Goal: Task Accomplishment & Management: Use online tool/utility

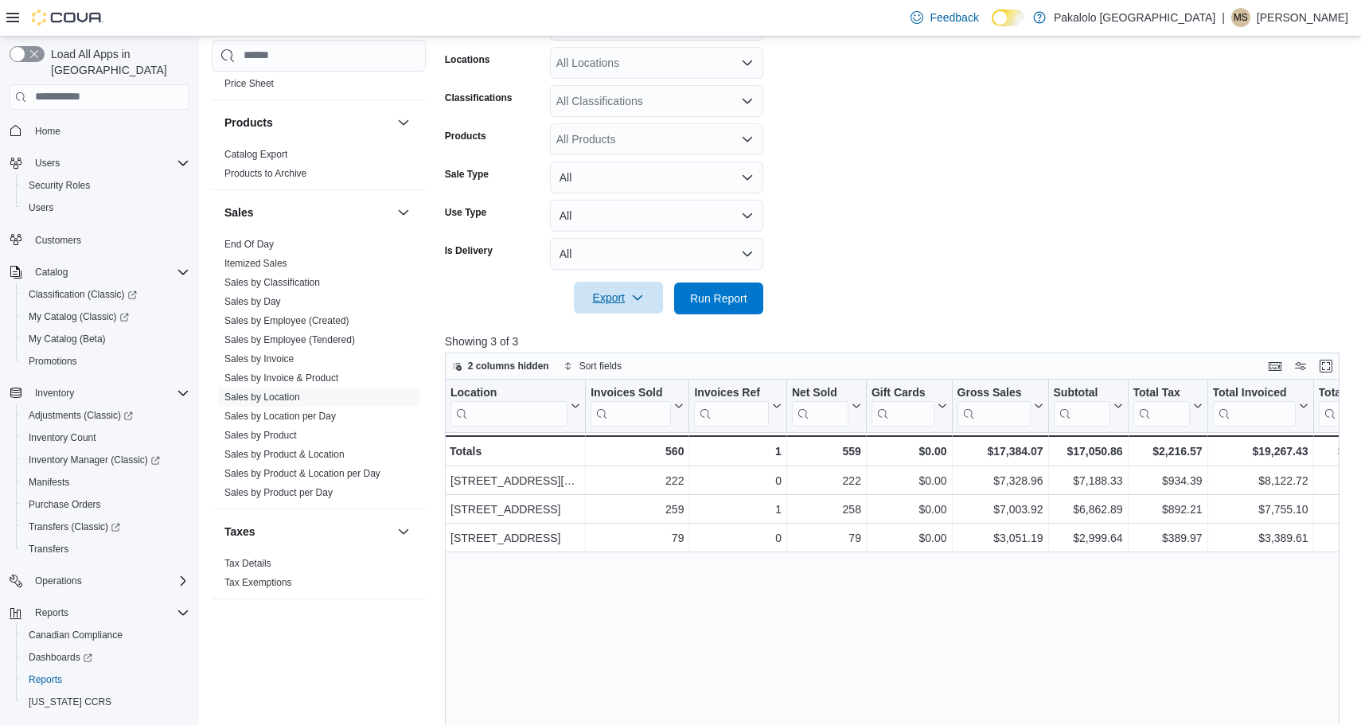
scroll to position [216, 0]
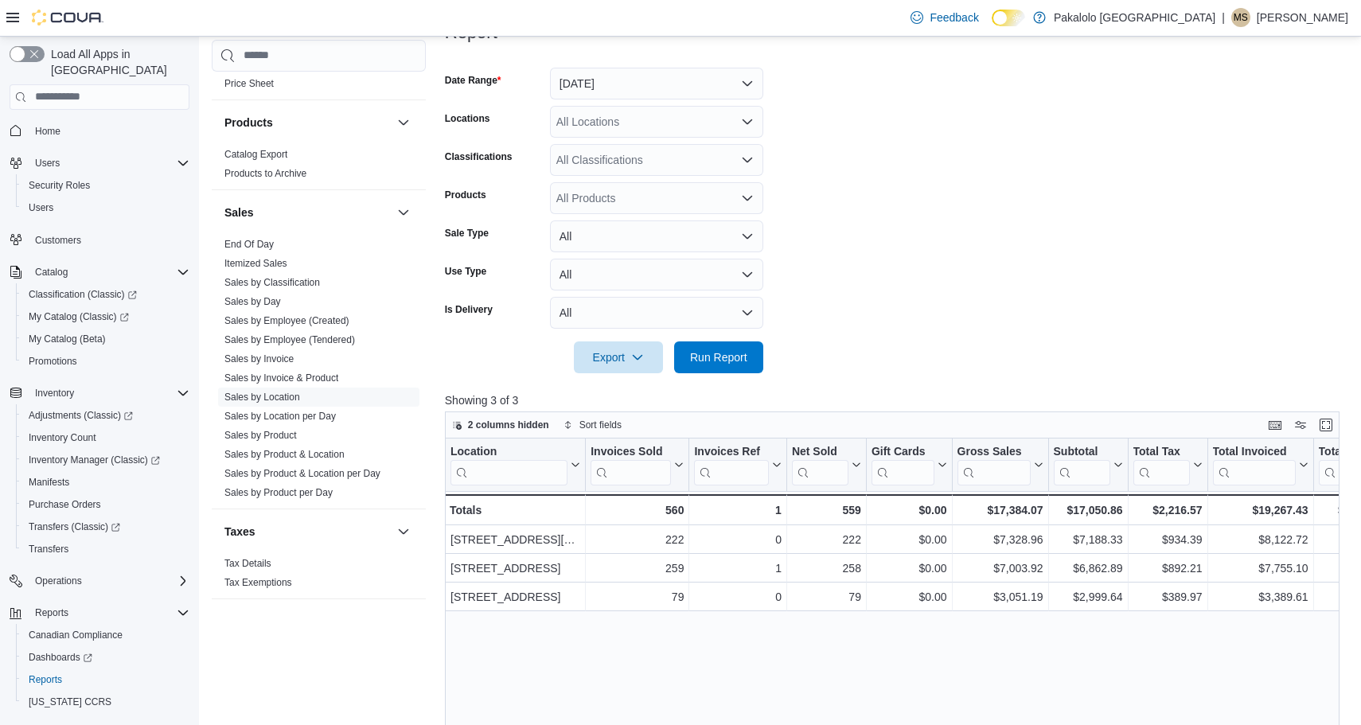
click at [609, 271] on button "All" at bounding box center [656, 275] width 213 height 32
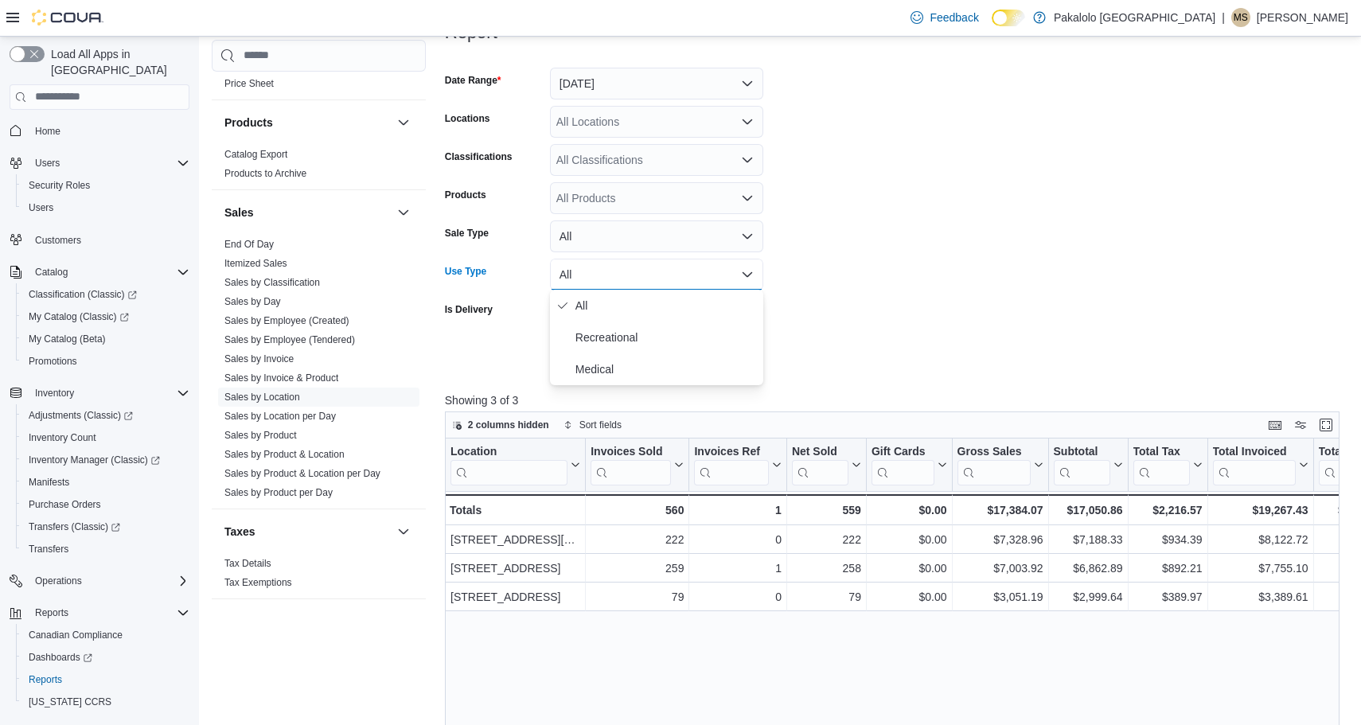
click at [604, 240] on button "All" at bounding box center [656, 237] width 213 height 32
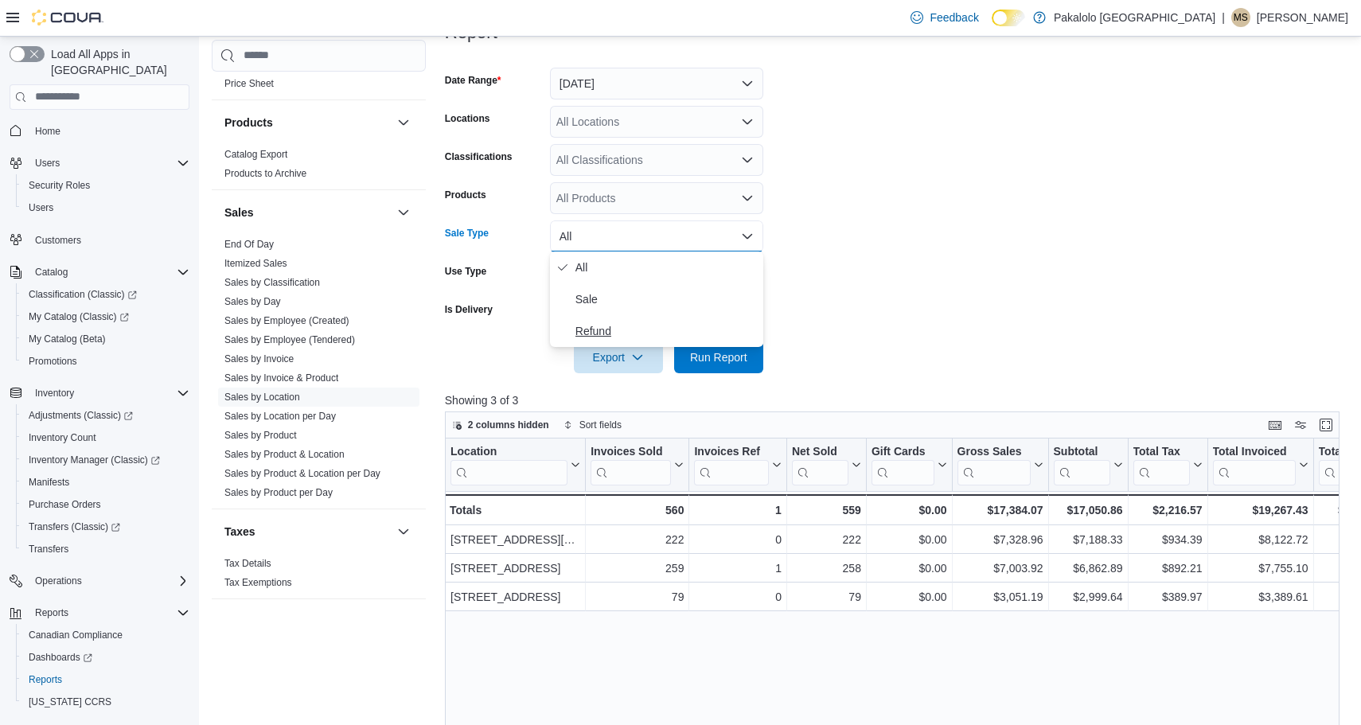
click at [594, 327] on span "Refund" at bounding box center [666, 331] width 181 height 19
click at [693, 353] on span "Run Report" at bounding box center [718, 357] width 57 height 16
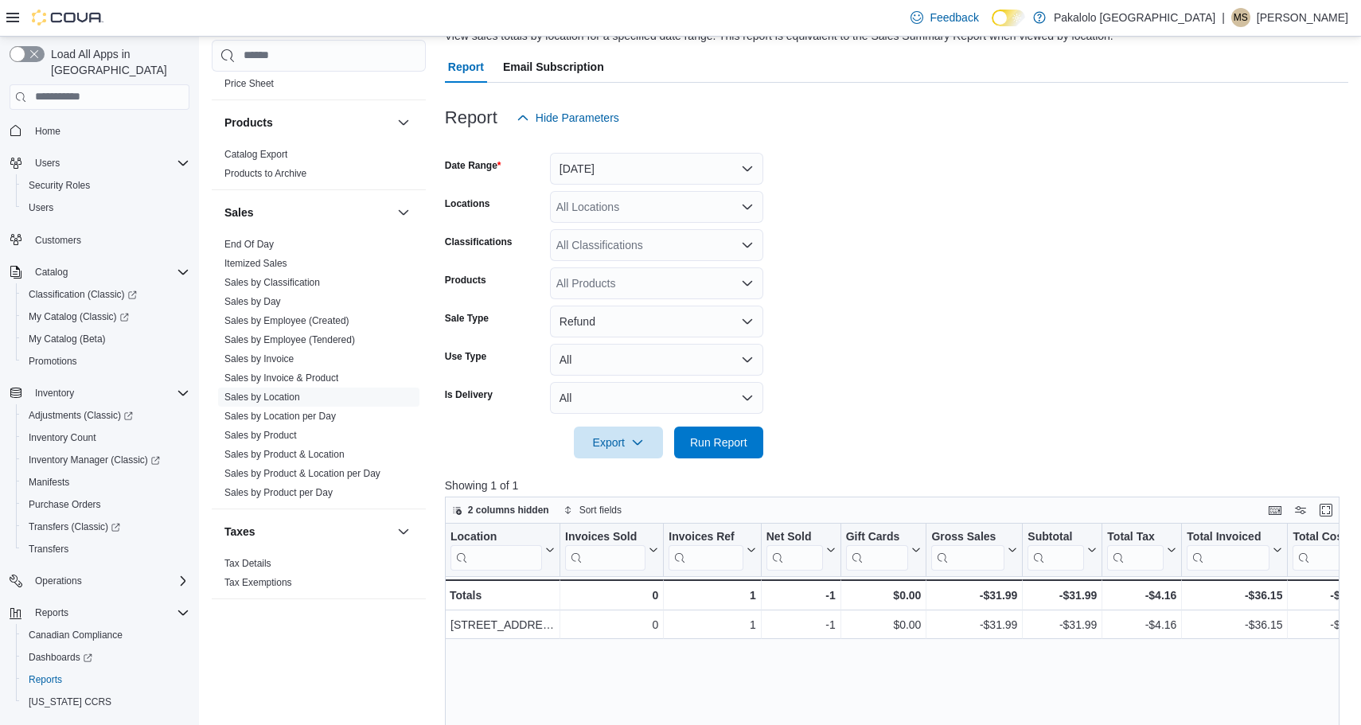
scroll to position [82, 0]
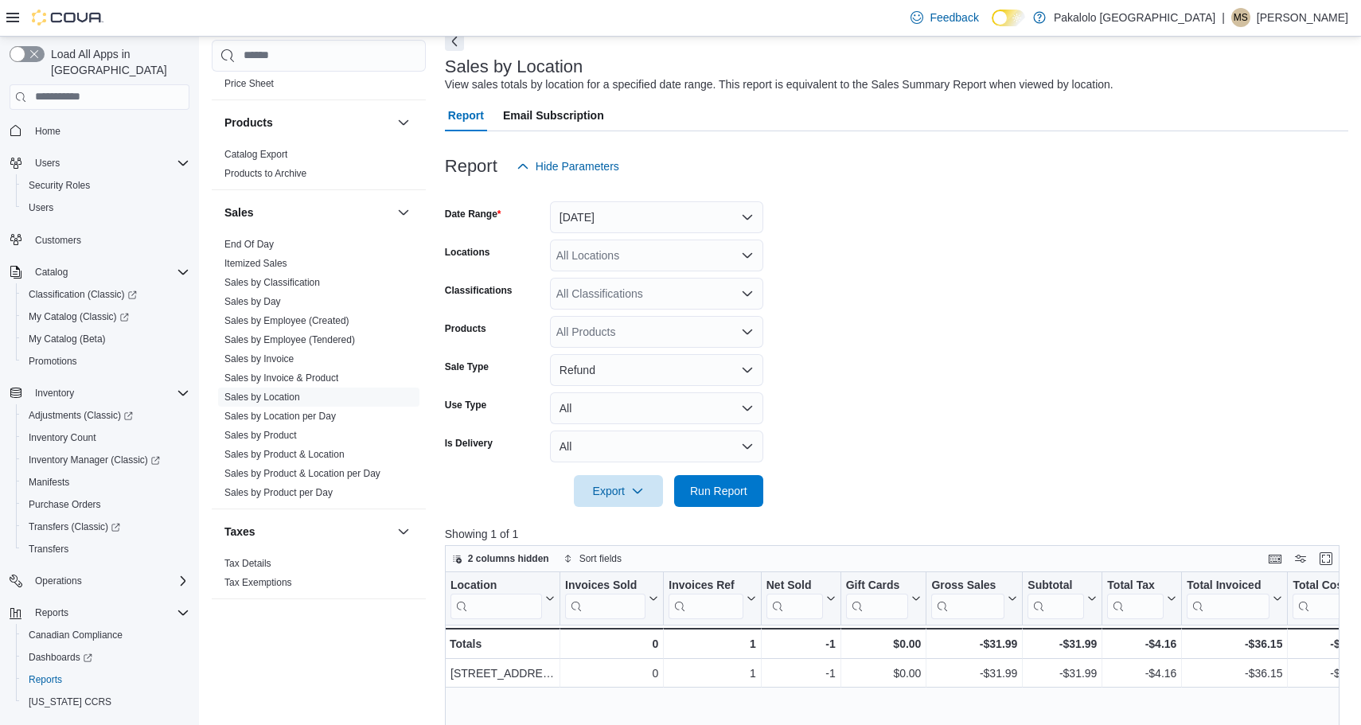
click at [655, 215] on button "[DATE]" at bounding box center [656, 217] width 213 height 32
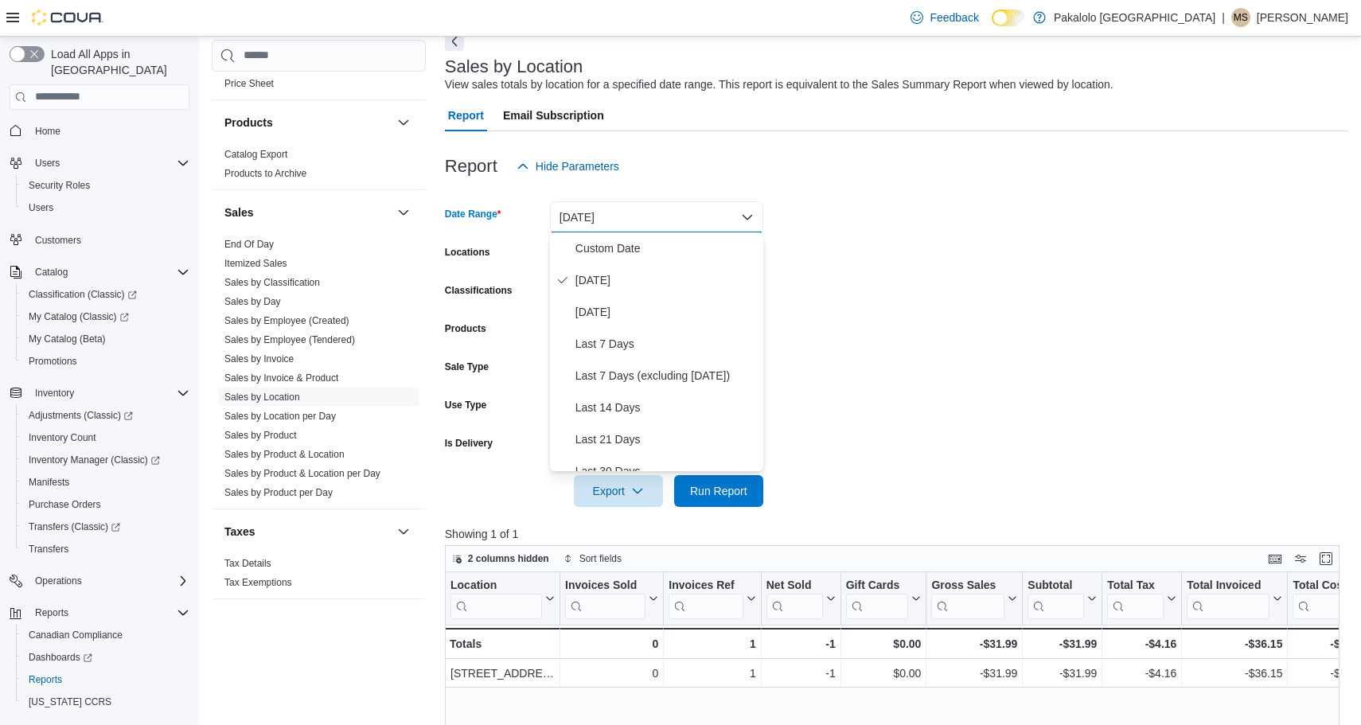
click at [807, 205] on form "Date Range [DATE] Locations All Locations Classifications All Classifications P…" at bounding box center [896, 344] width 903 height 325
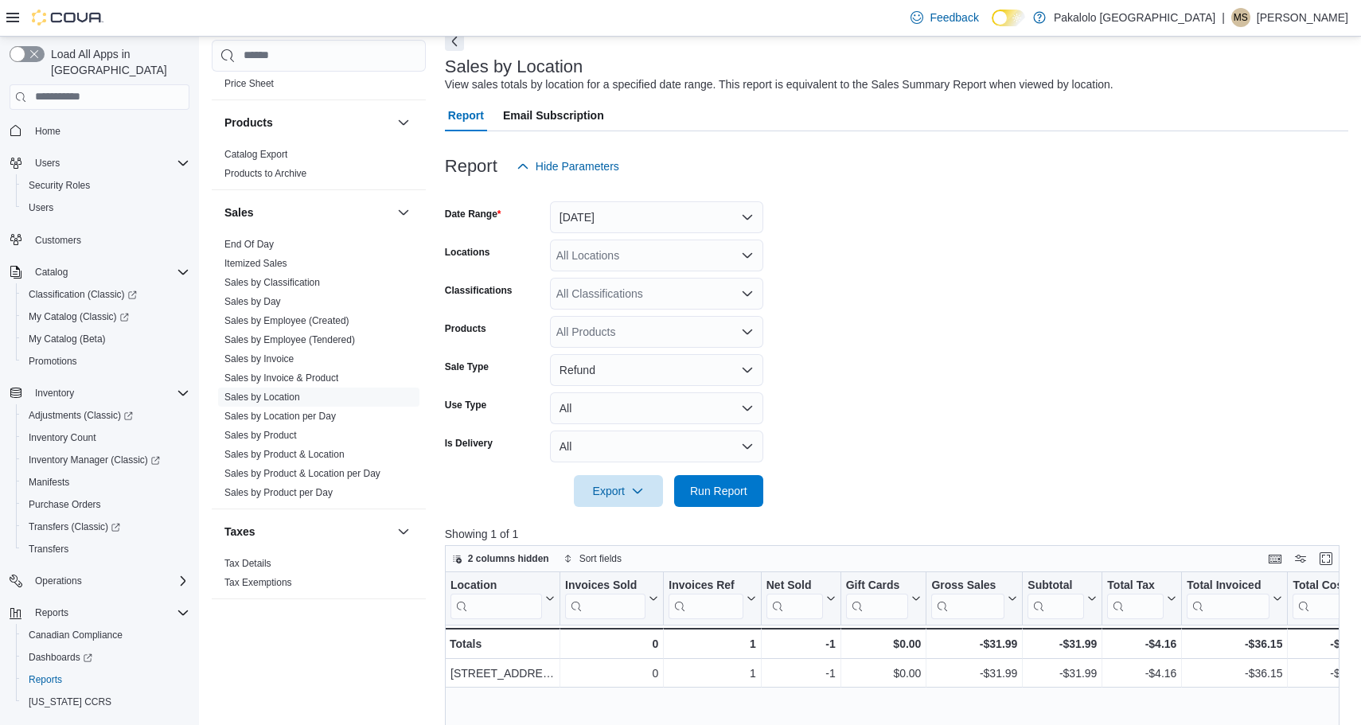
click at [666, 356] on button "Refund" at bounding box center [656, 370] width 213 height 32
click at [598, 404] on span "All" at bounding box center [666, 401] width 181 height 19
click at [712, 481] on span "Run Report" at bounding box center [719, 490] width 70 height 32
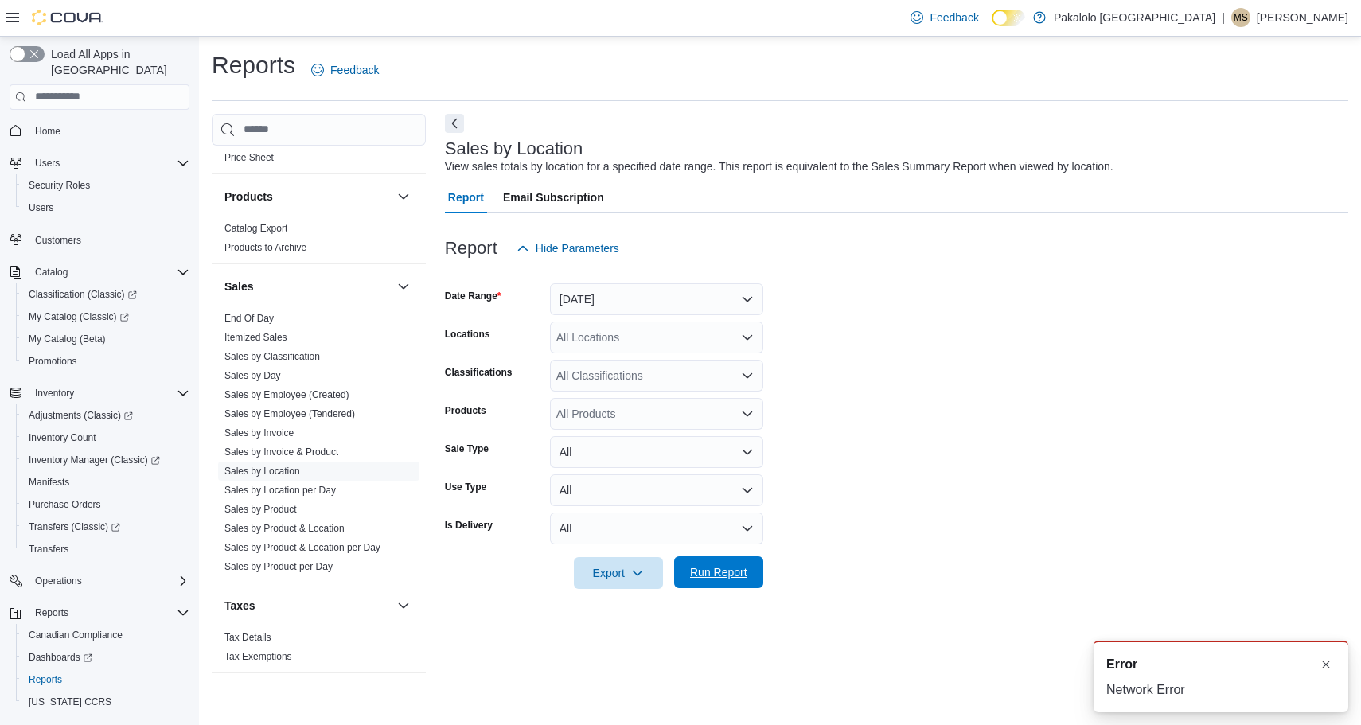
click at [738, 571] on span "Run Report" at bounding box center [718, 572] width 57 height 16
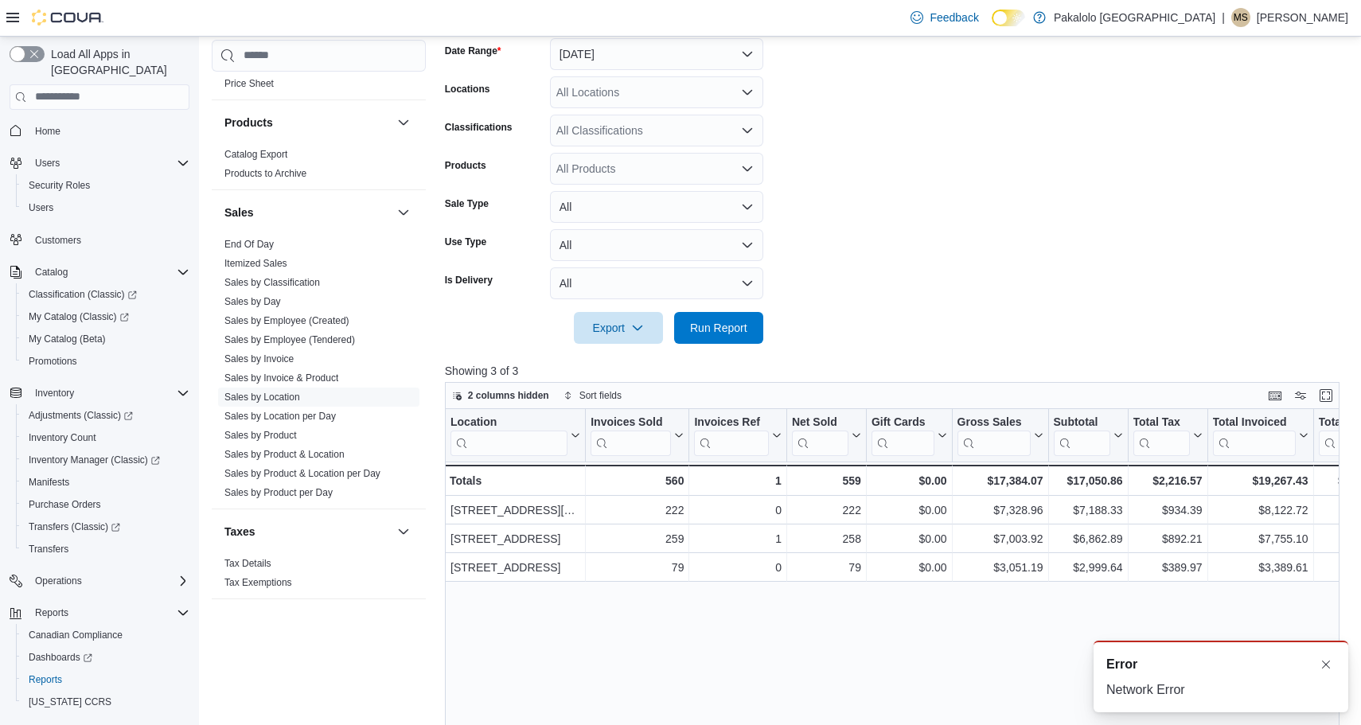
scroll to position [256, 0]
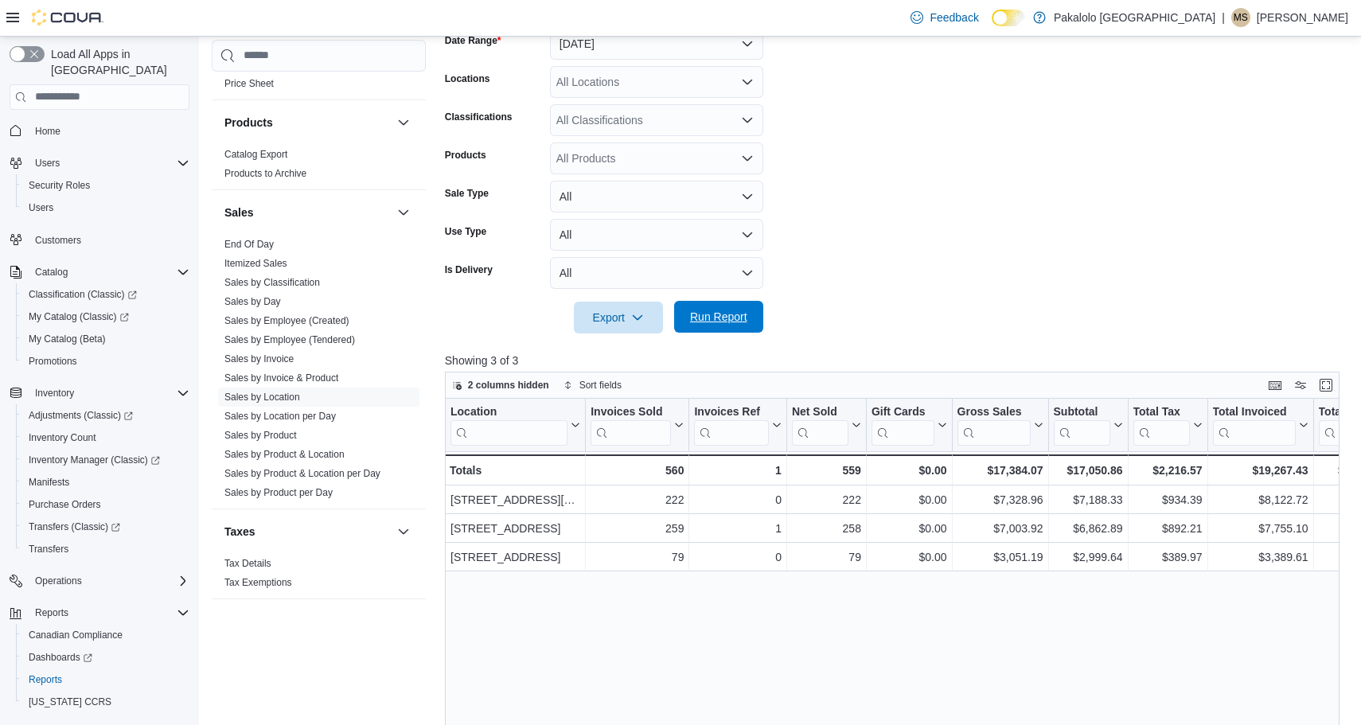
click at [718, 311] on span "Run Report" at bounding box center [718, 317] width 57 height 16
